Goal: Find specific page/section

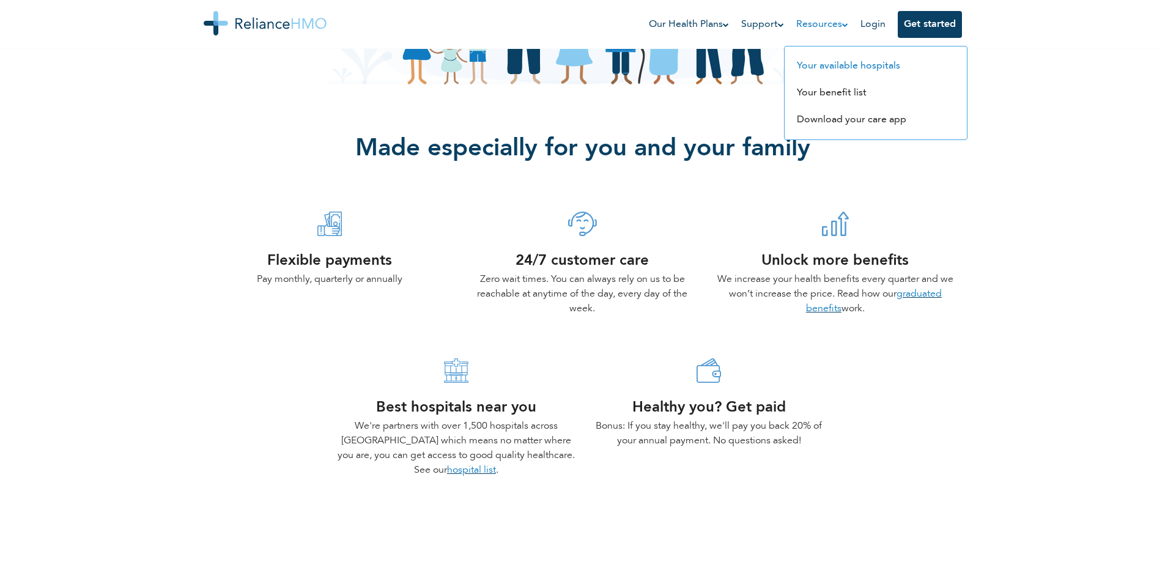
click at [837, 65] on link "Your available hospitals" at bounding box center [848, 66] width 103 height 10
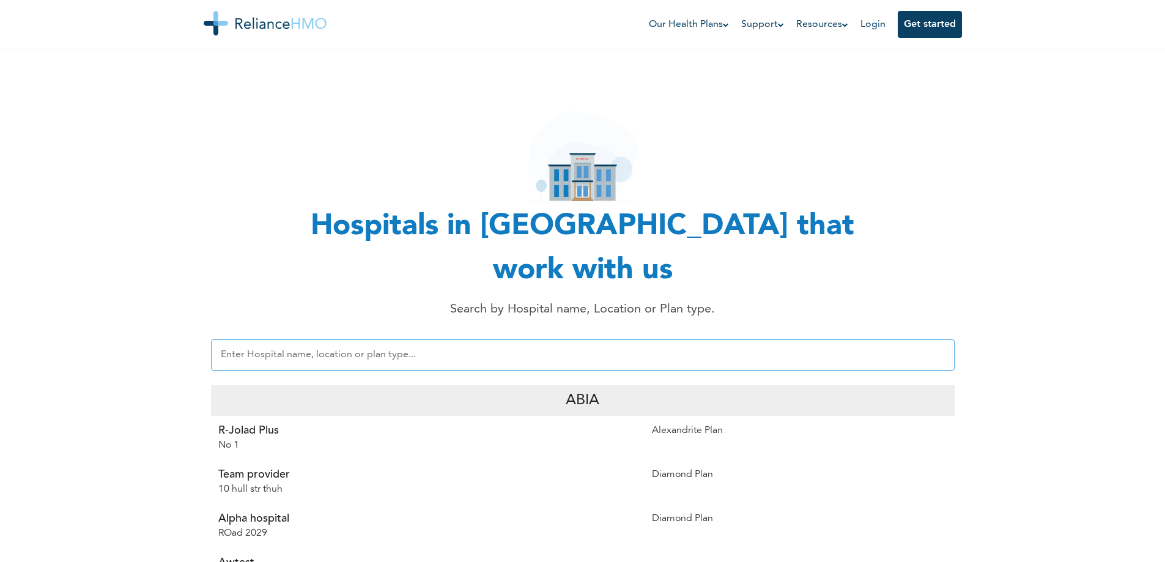
click at [560, 339] on input "text" at bounding box center [583, 354] width 744 height 31
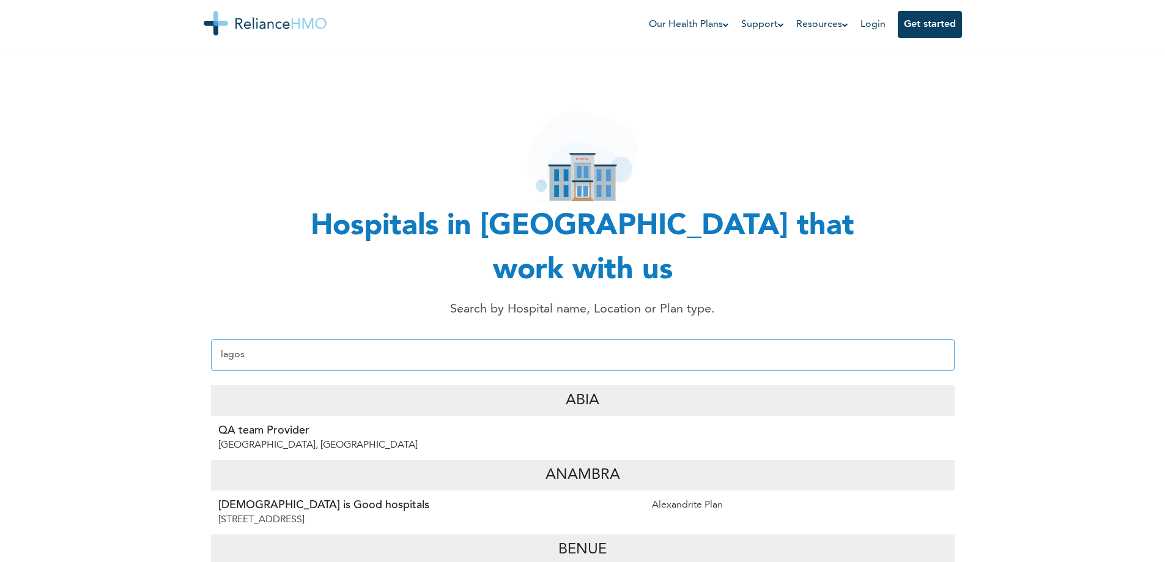
type input "lagos"
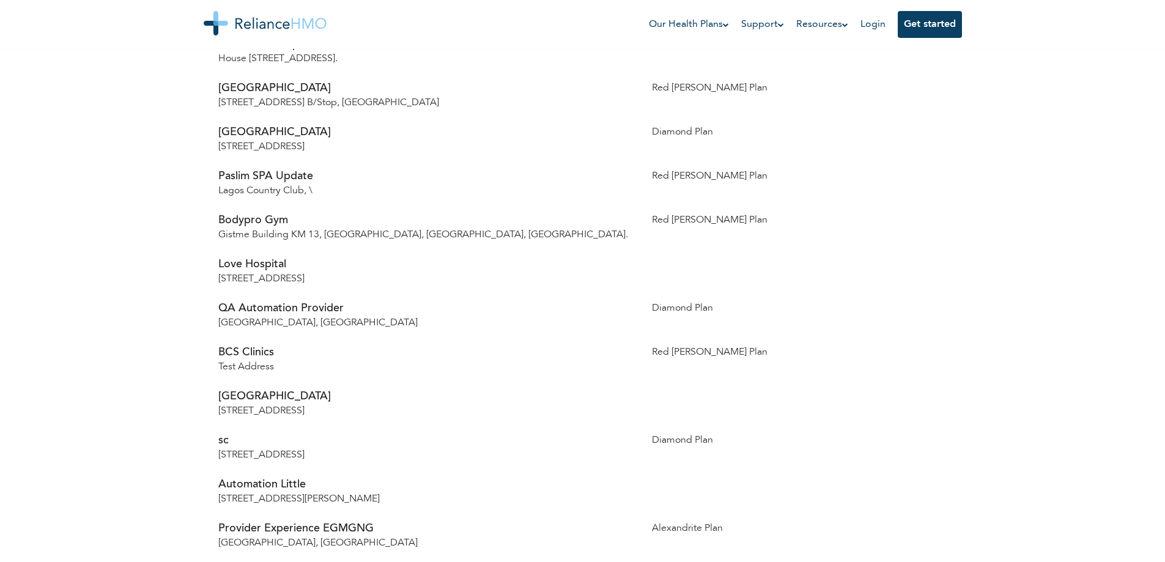
scroll to position [1223, 0]
